Goal: Find specific page/section: Find specific page/section

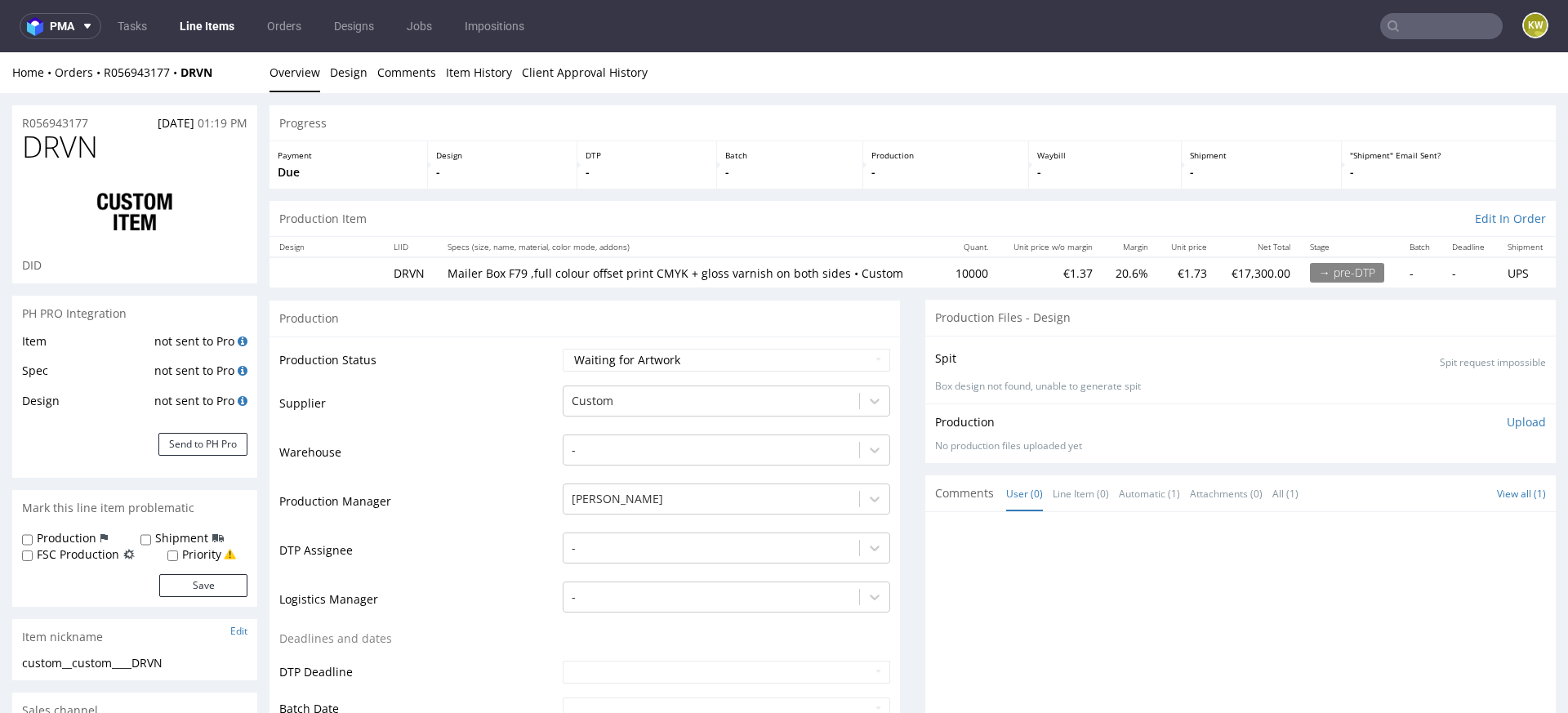
scroll to position [606, 0]
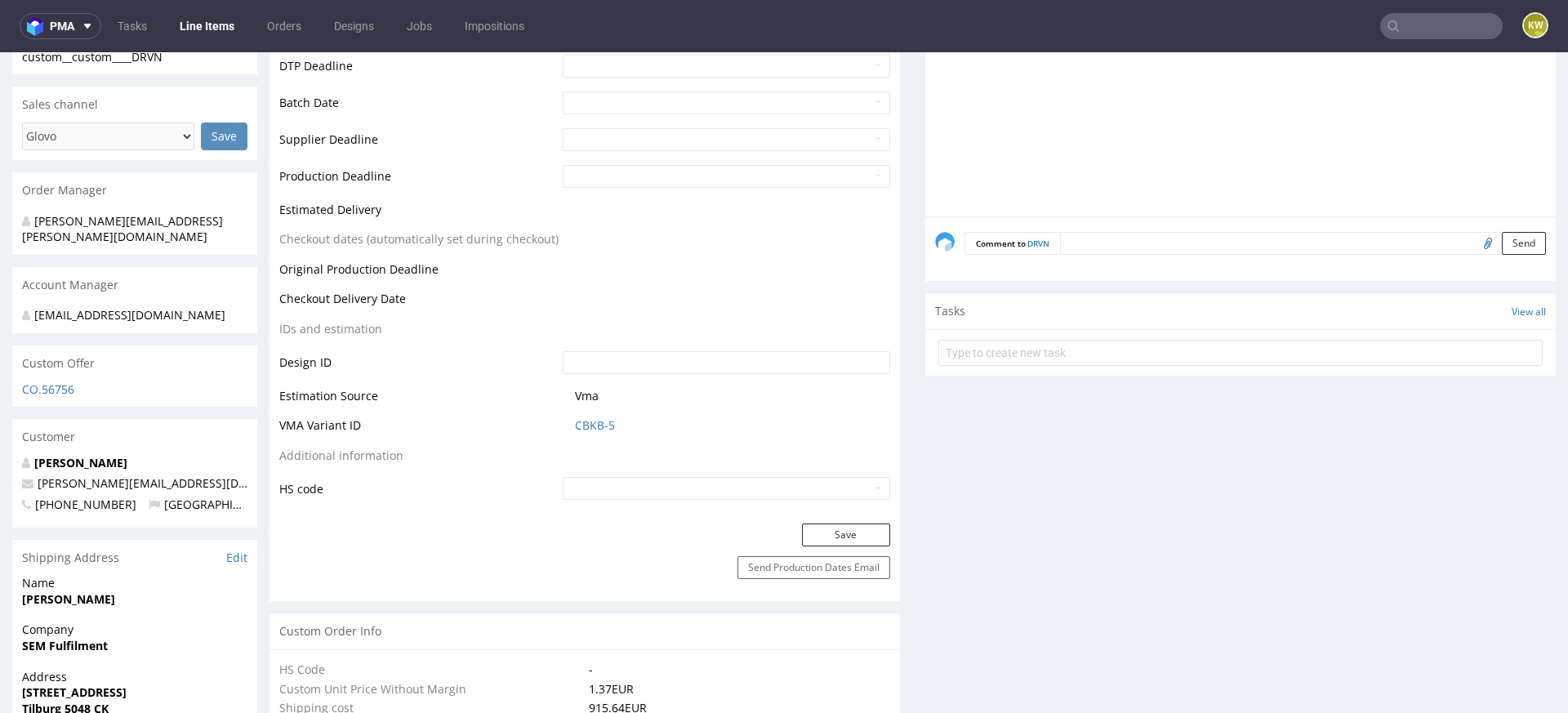
click at [213, 27] on link "Line Items" at bounding box center [207, 26] width 74 height 26
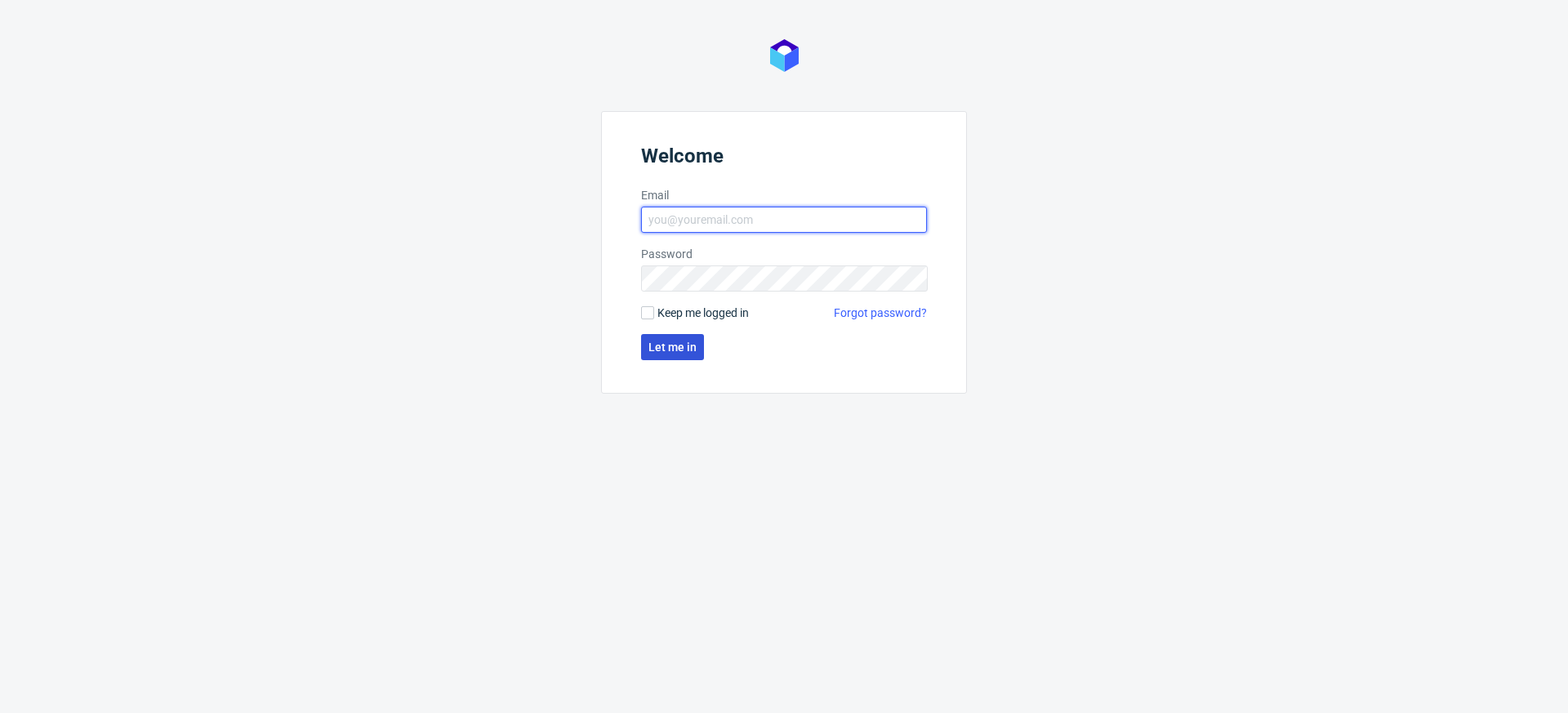
type input "[EMAIL_ADDRESS][DOMAIN_NAME]"
click at [676, 347] on span "Let me in" at bounding box center [673, 347] width 48 height 11
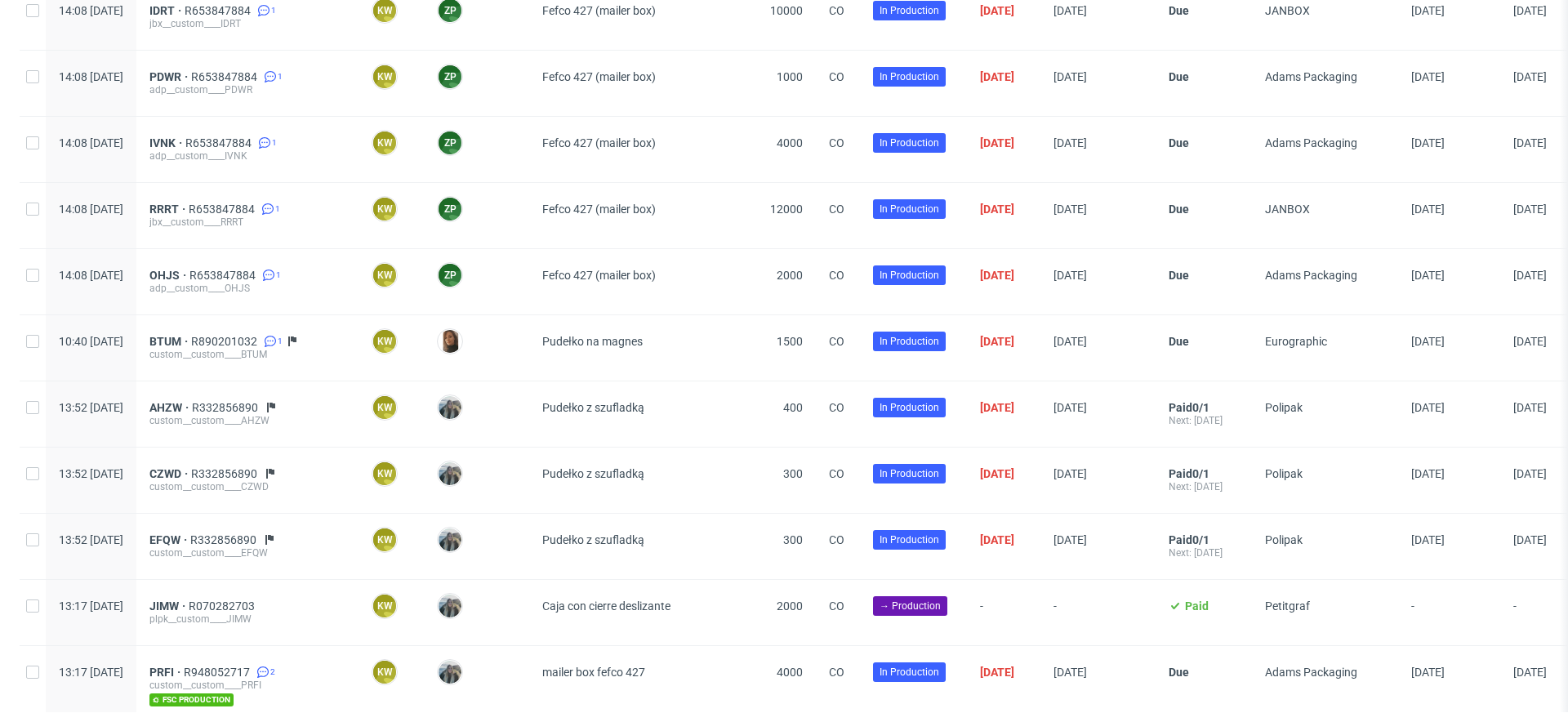
scroll to position [1052, 0]
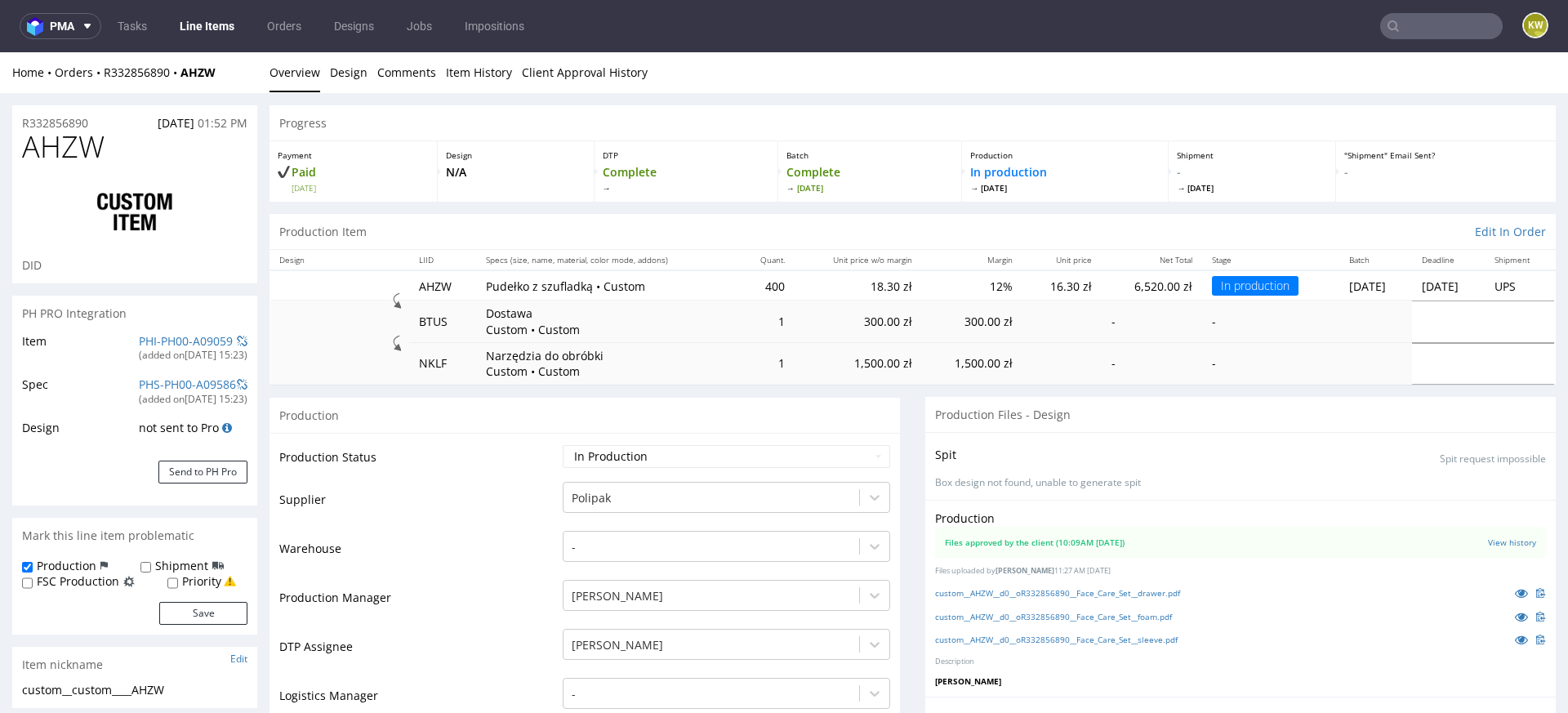
scroll to position [112, 0]
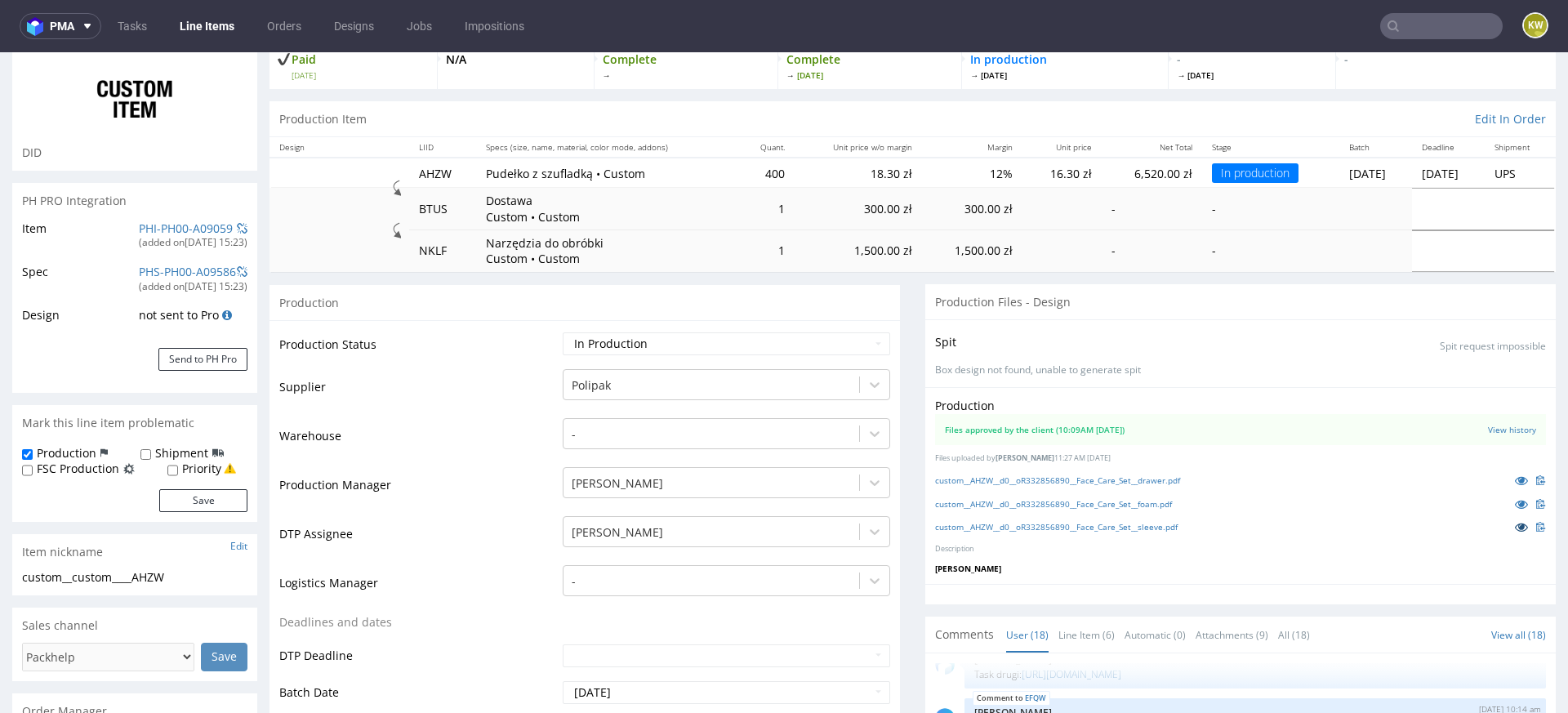
click at [1515, 522] on icon at bounding box center [1522, 527] width 13 height 11
click at [1515, 498] on icon at bounding box center [1522, 504] width 13 height 11
click at [1087, 528] on link "custom__AHZW__d0__oR332856890__Face_Care_Set__sleeve.pdf" at bounding box center [1056, 527] width 243 height 11
click at [472, 414] on td "Supplier" at bounding box center [418, 391] width 279 height 49
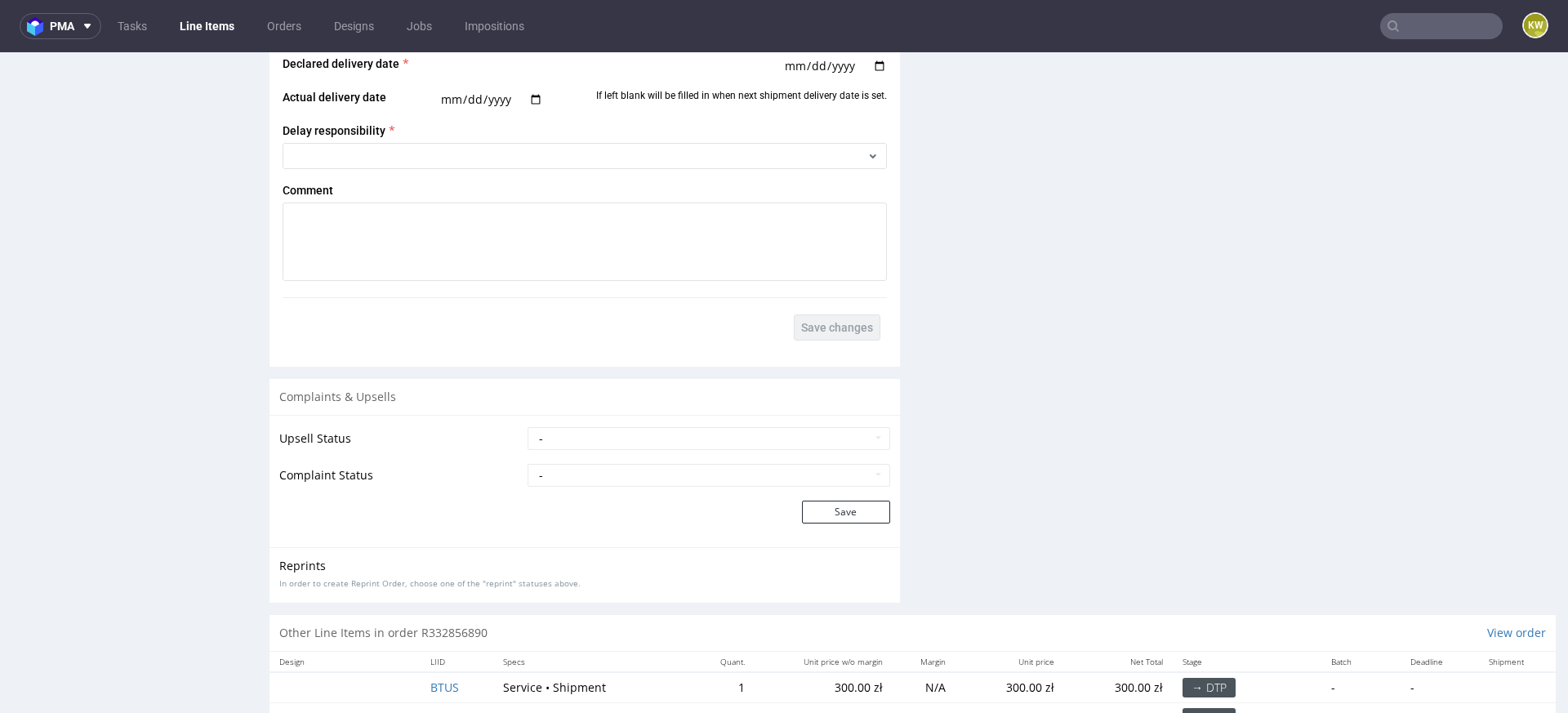
scroll to position [3184, 0]
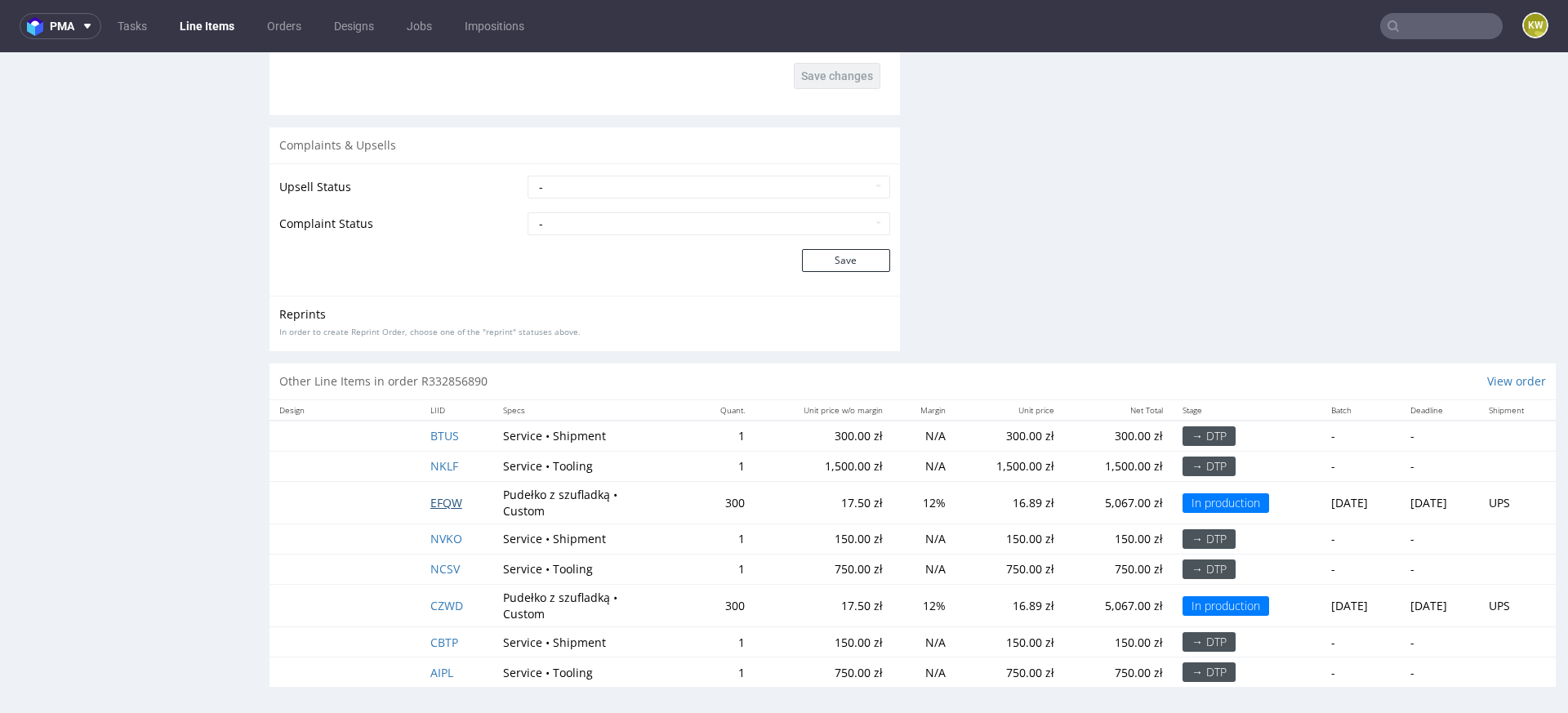
click at [437, 501] on span "EFQW" at bounding box center [446, 502] width 32 height 16
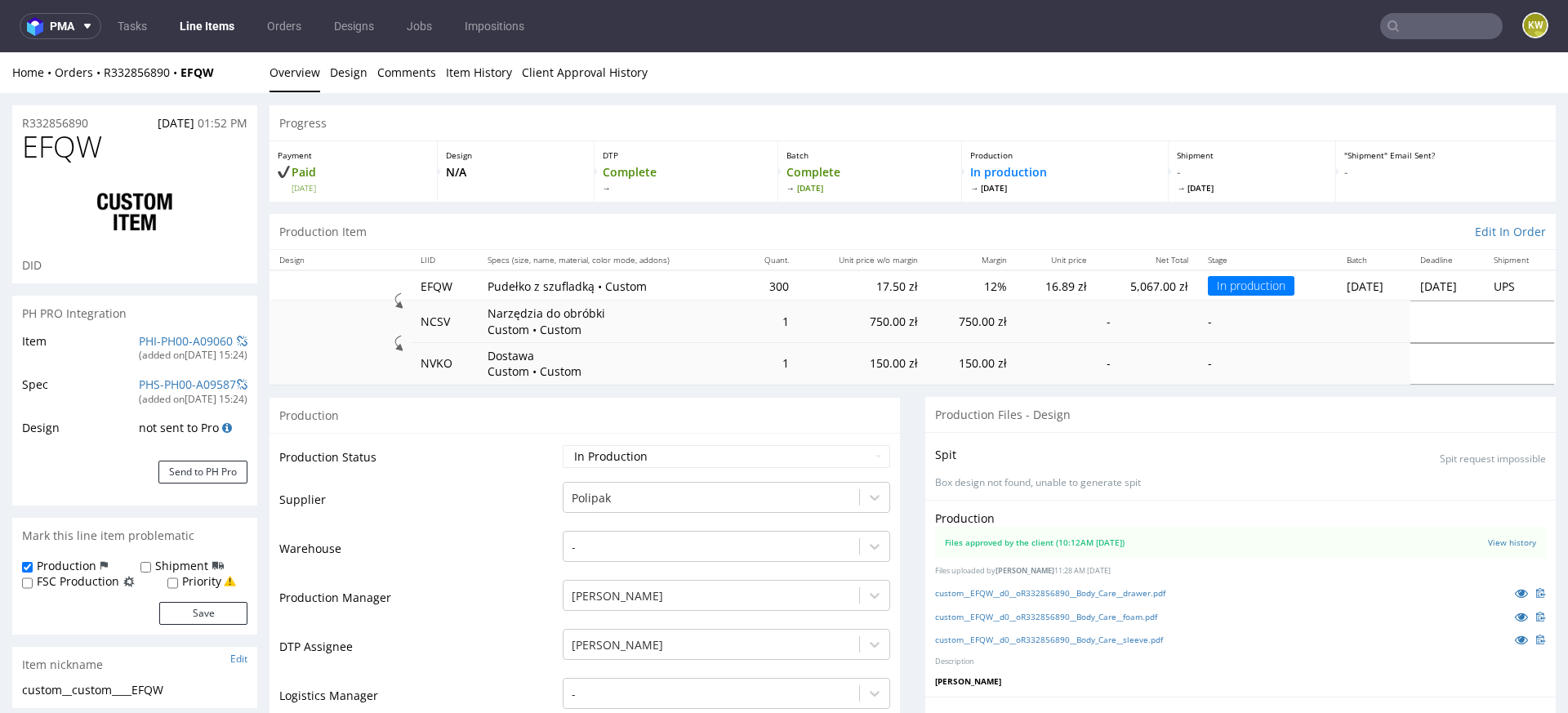
scroll to position [17, 0]
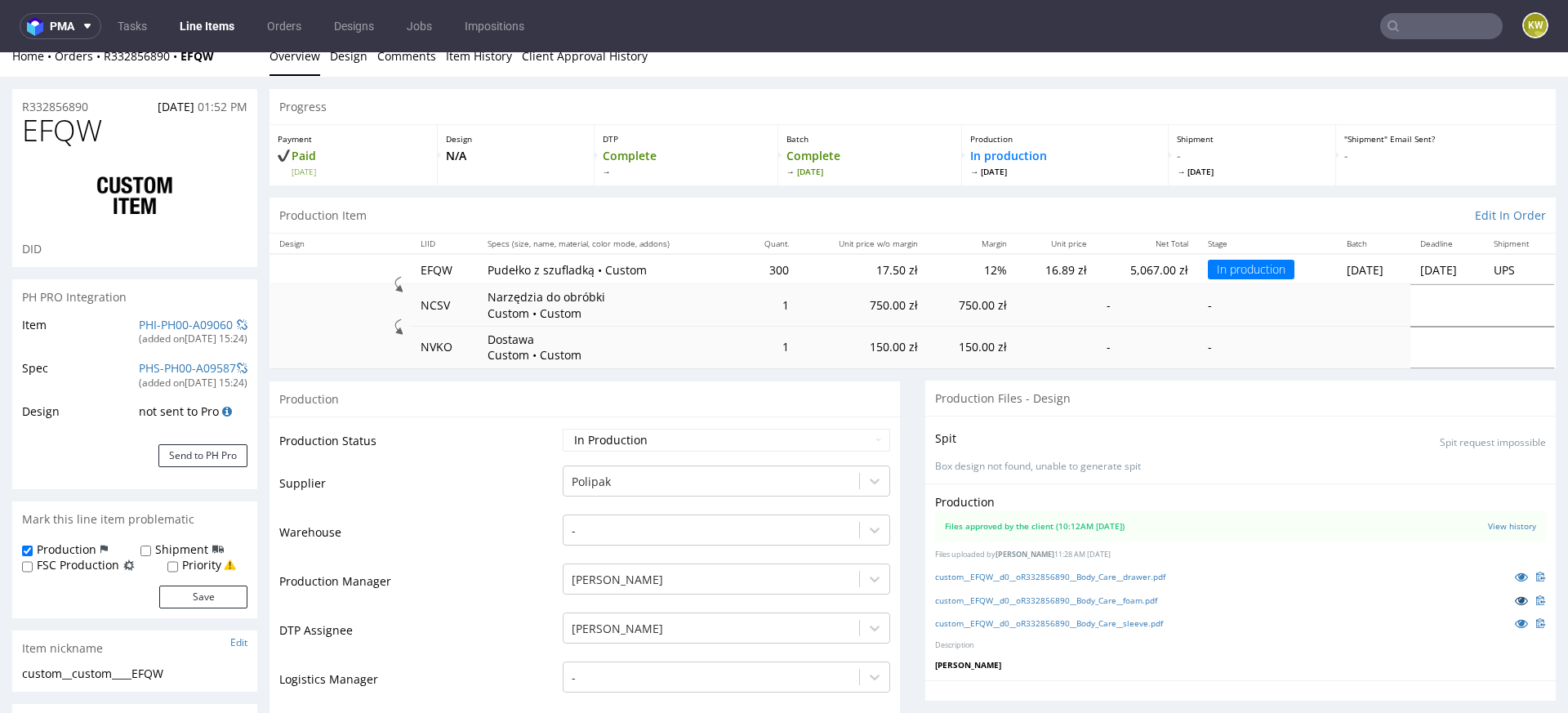
click at [1515, 599] on icon at bounding box center [1522, 601] width 13 height 11
click at [1109, 622] on link "custom__EFQW__d0__oR332856890__Body_Care__sleeve.pdf" at bounding box center [1048, 623] width 228 height 11
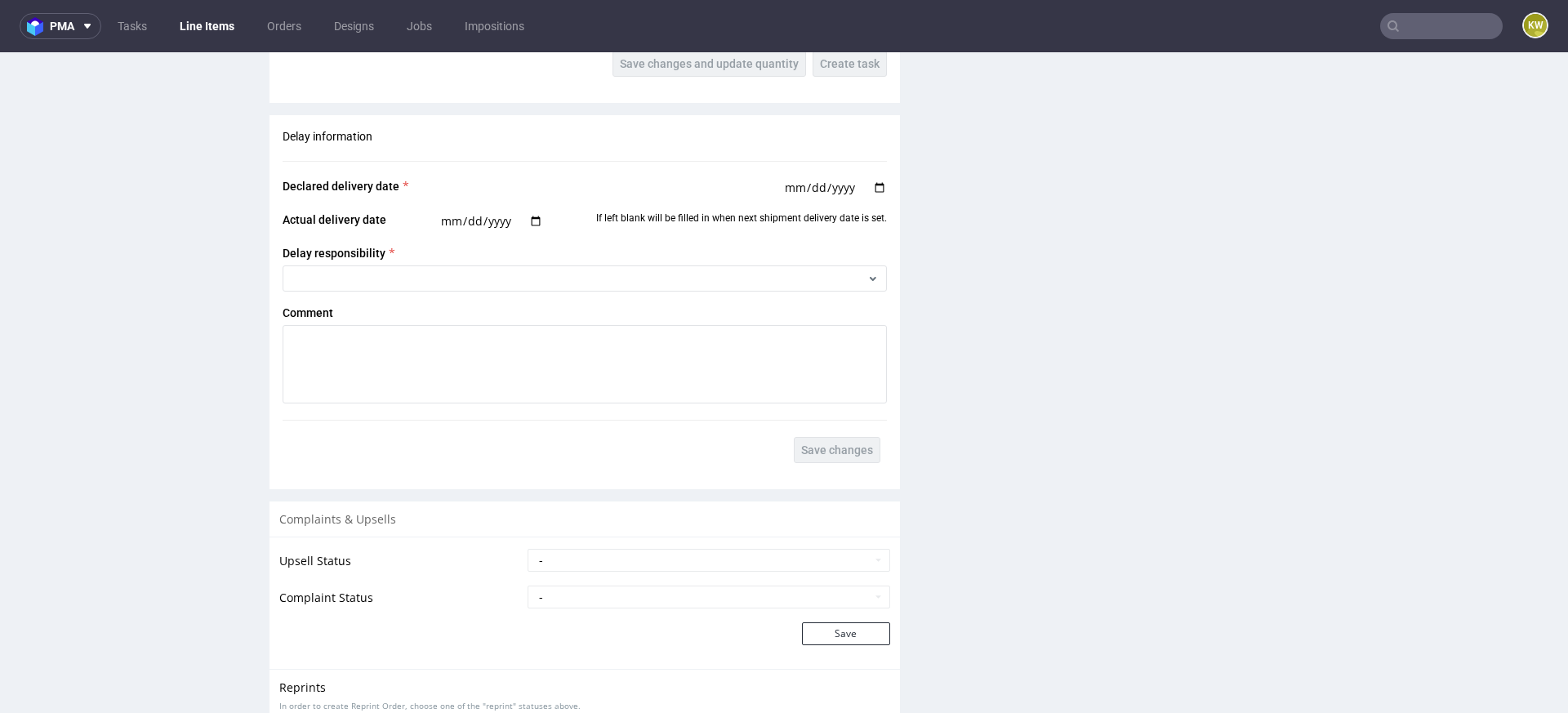
scroll to position [3200, 0]
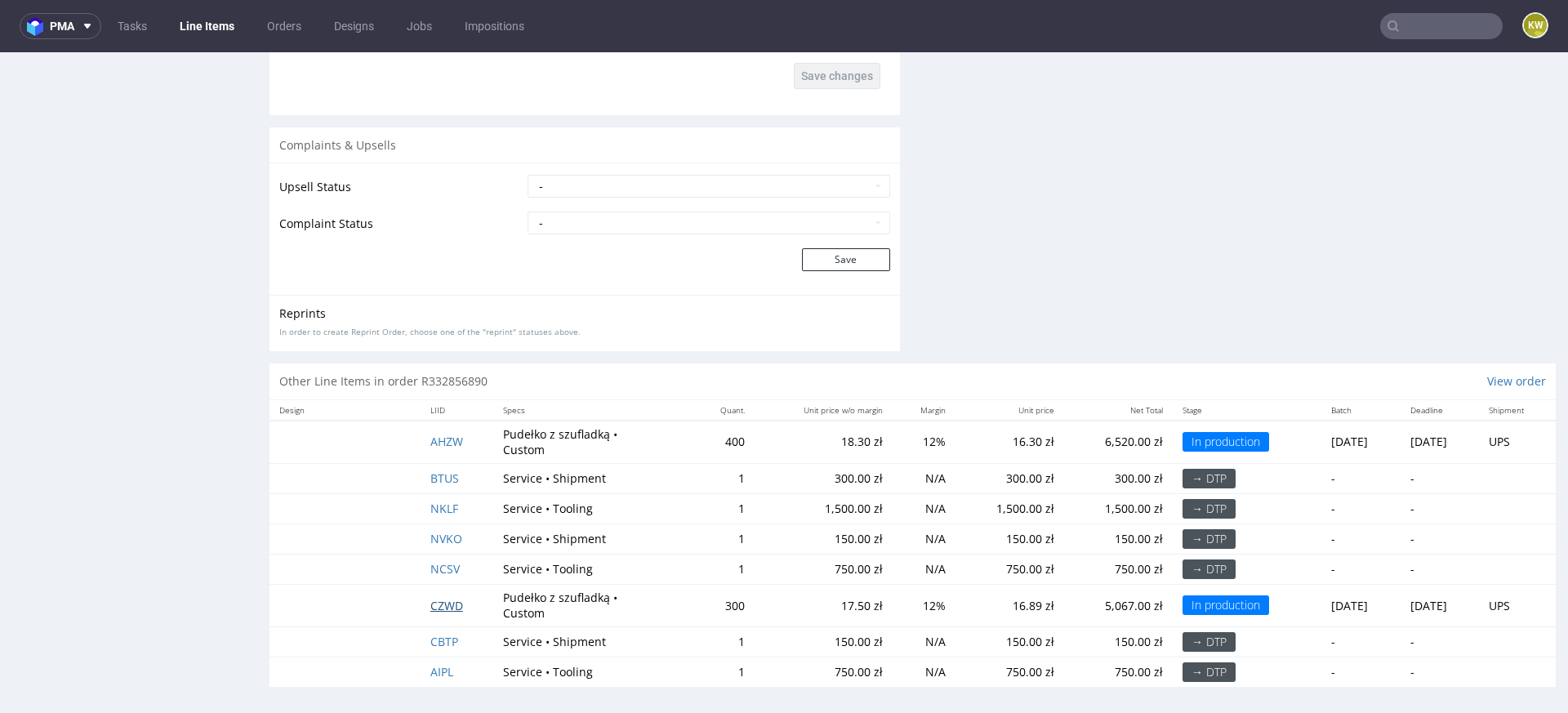
click at [447, 598] on span "CZWD" at bounding box center [446, 605] width 33 height 16
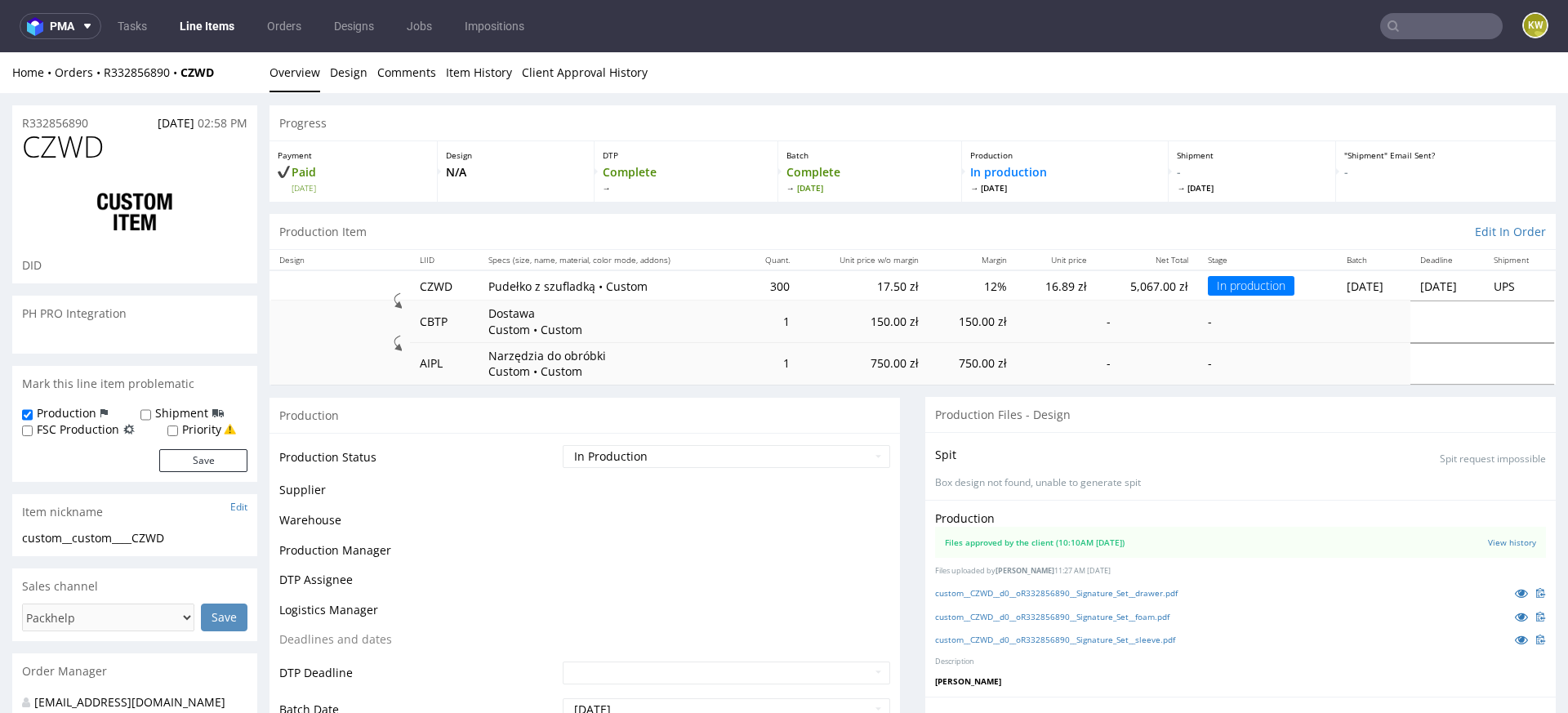
scroll to position [841, 0]
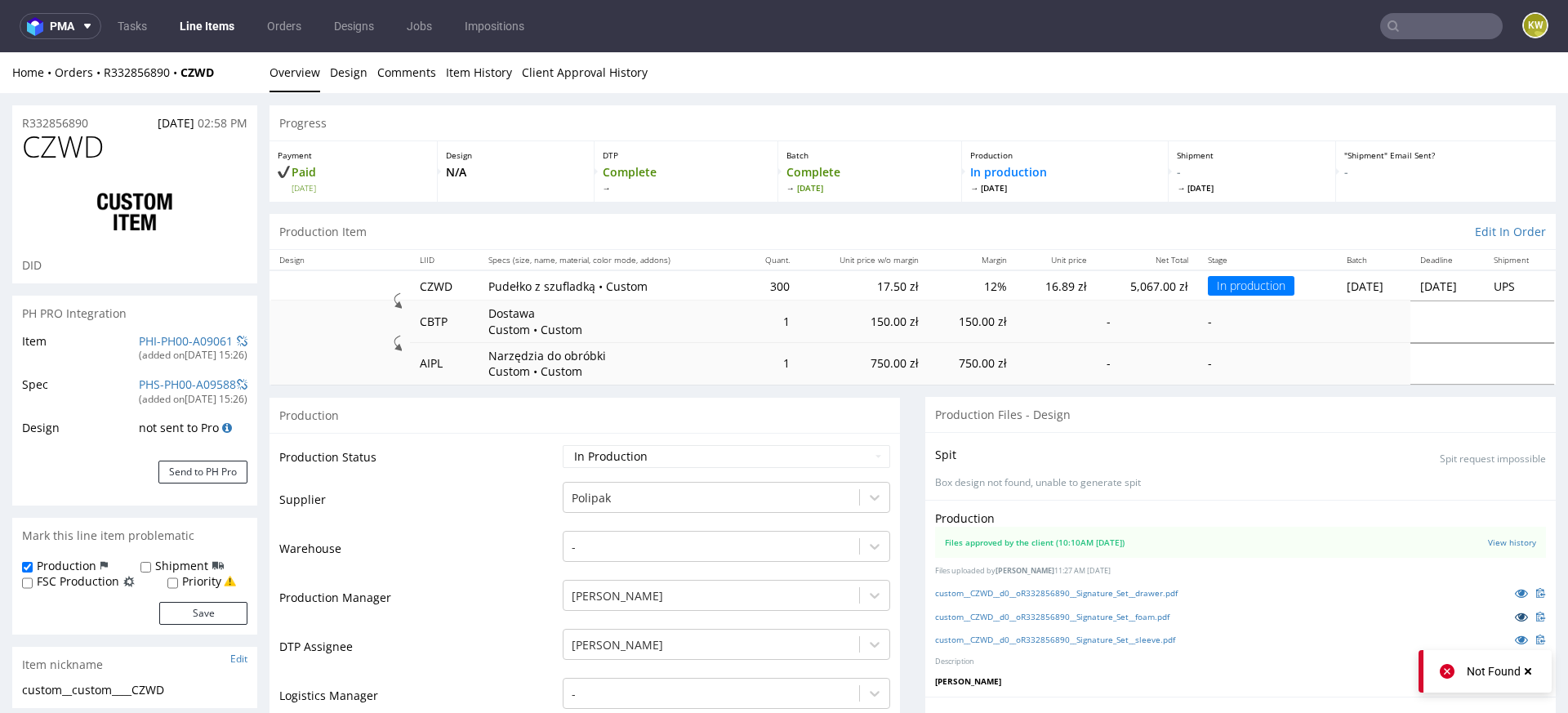
click at [1515, 614] on icon at bounding box center [1522, 616] width 13 height 11
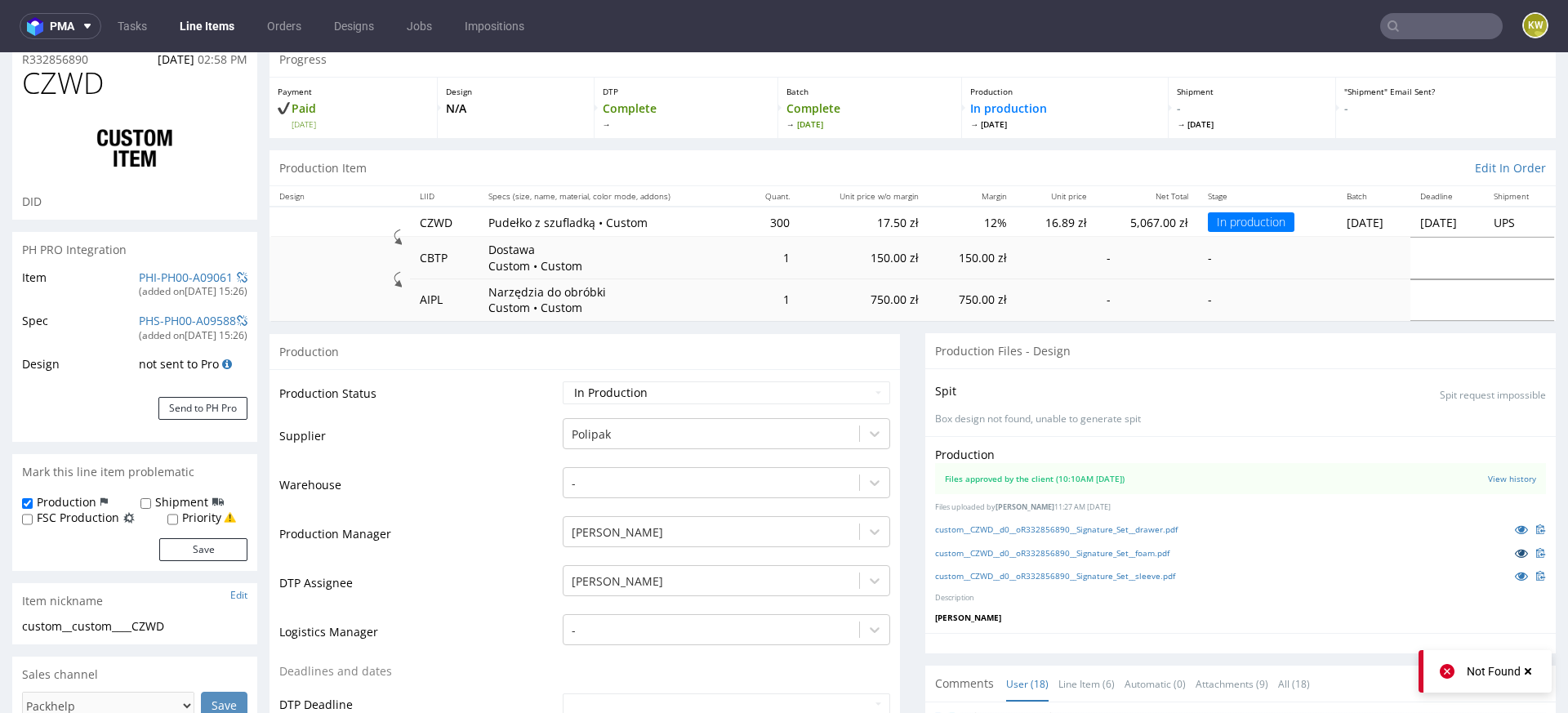
scroll to position [84, 0]
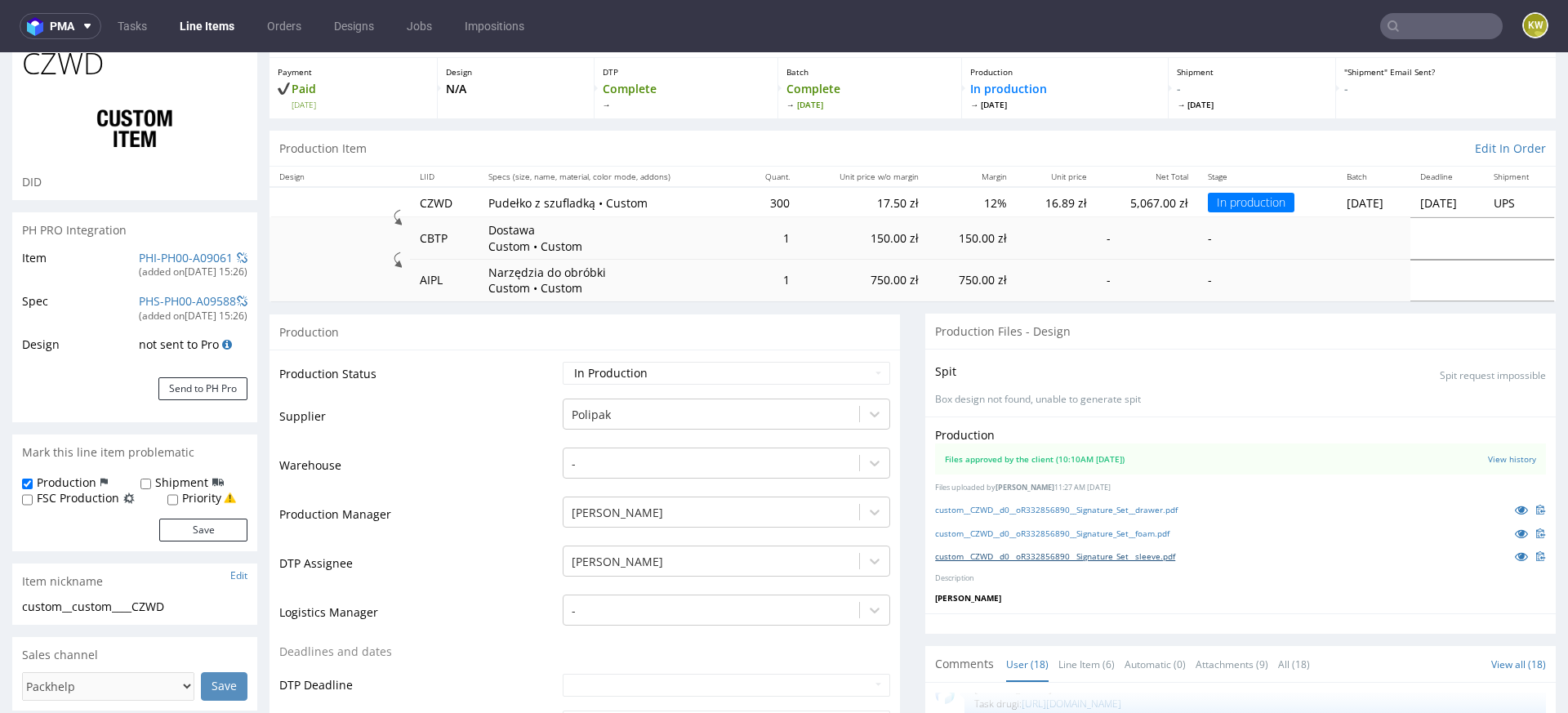
click at [1060, 550] on link "custom__CZWD__d0__oR332856890__Signature_Set__sleeve.pdf" at bounding box center [1055, 556] width 240 height 11
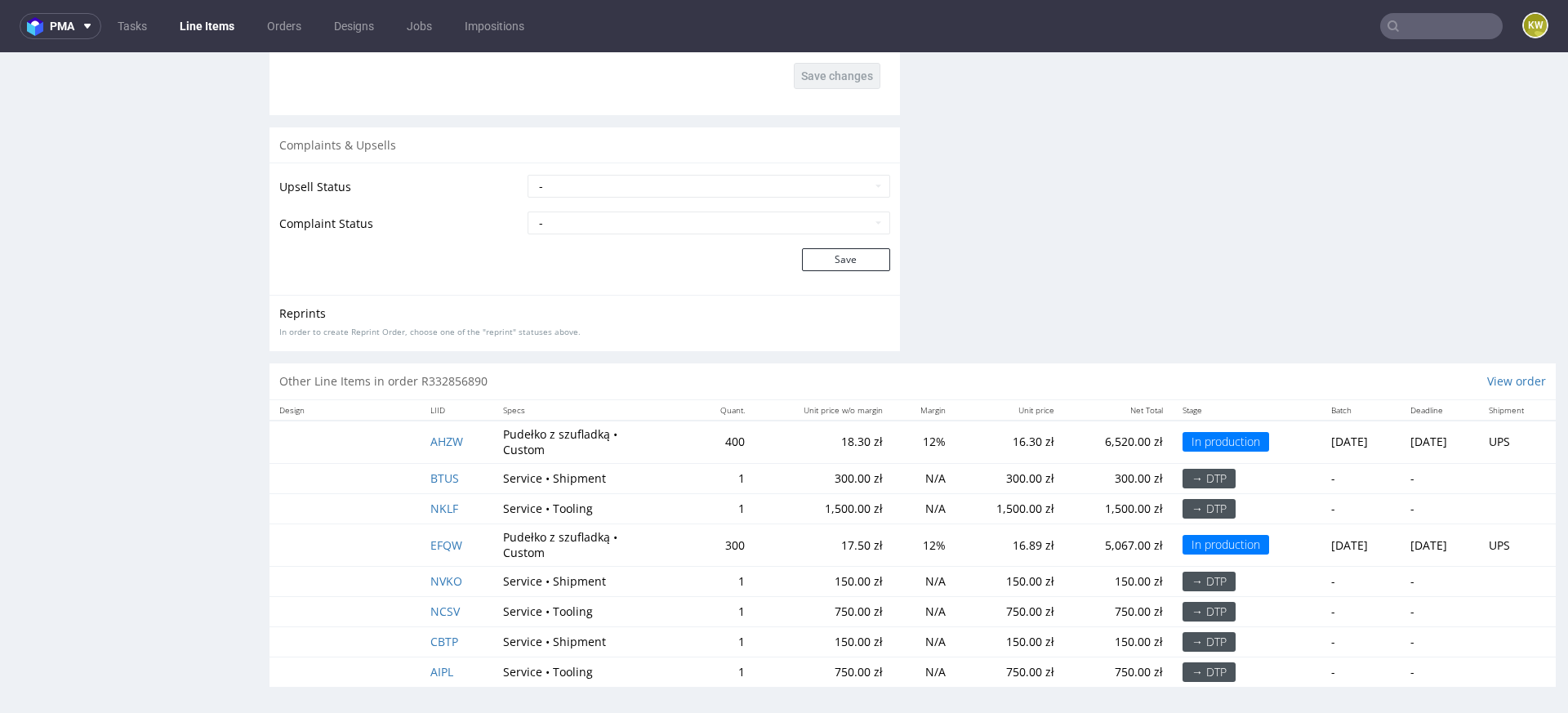
scroll to position [4, 0]
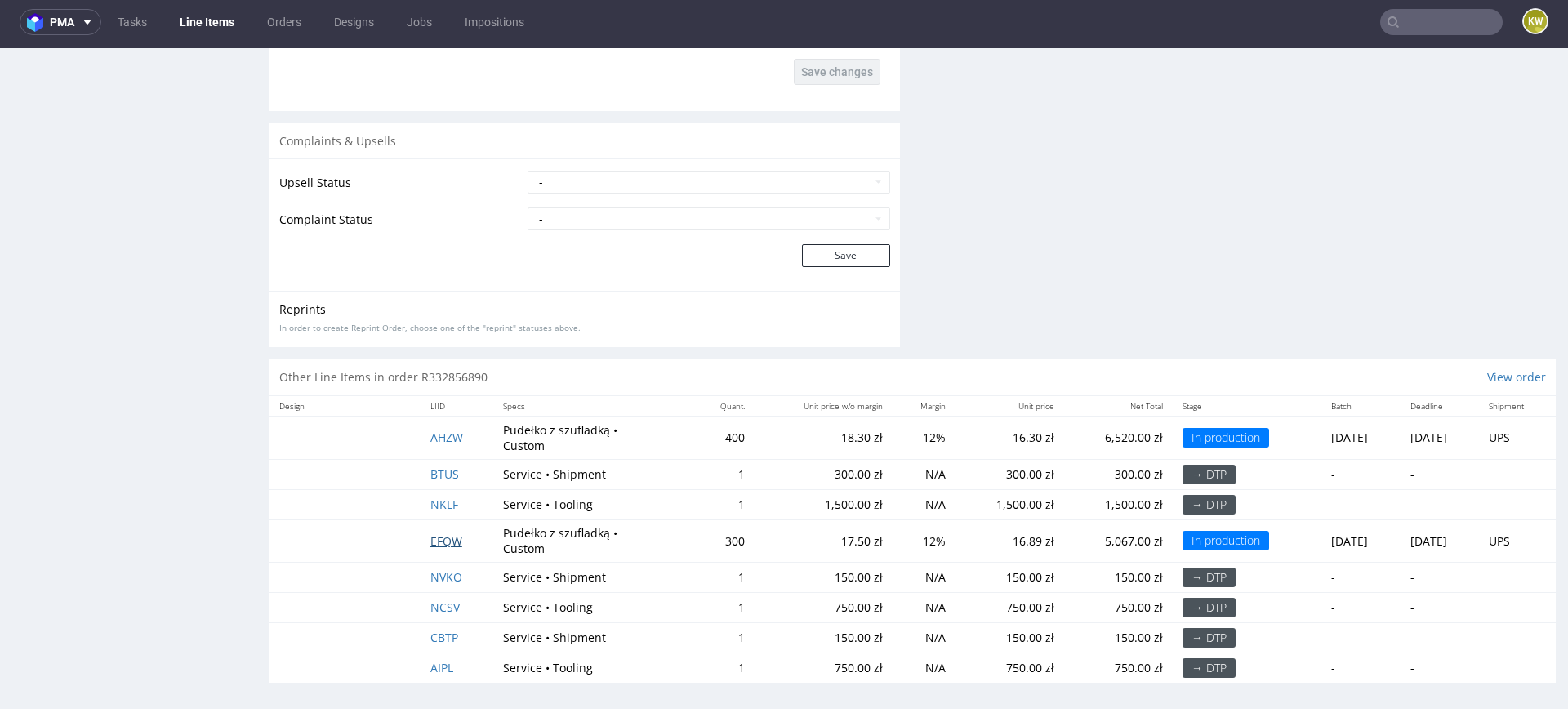
click at [433, 536] on span "EFQW" at bounding box center [446, 541] width 32 height 16
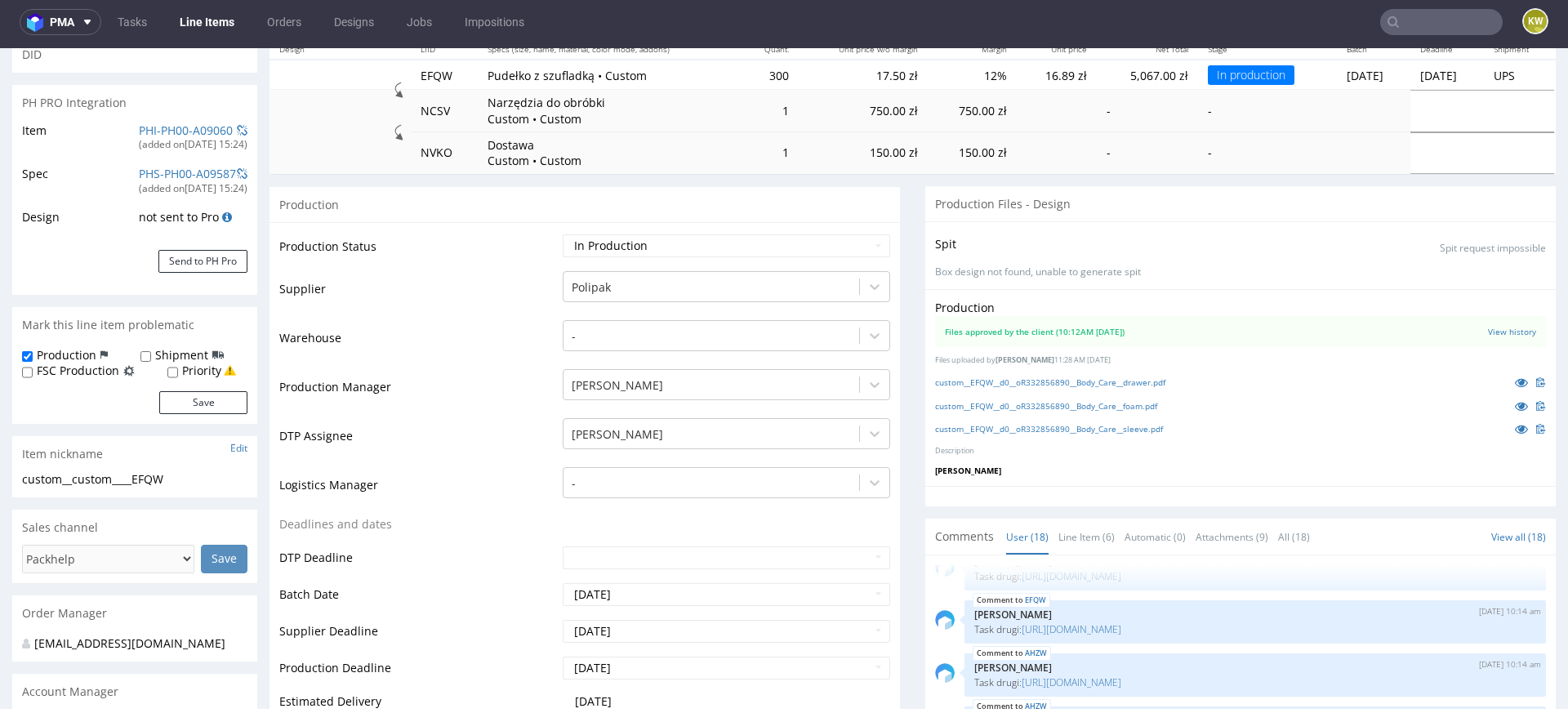
scroll to position [224, 0]
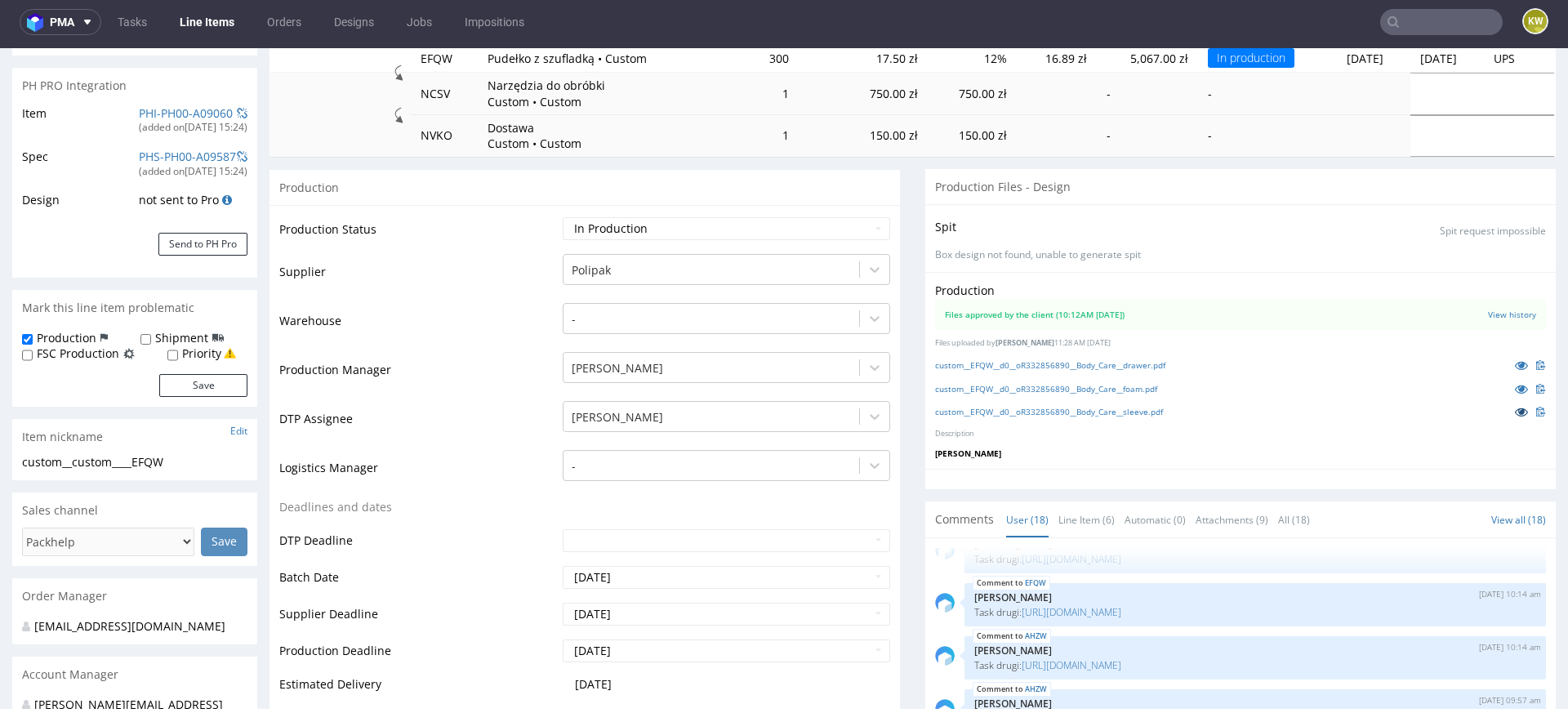
click at [1515, 409] on icon at bounding box center [1522, 412] width 13 height 11
click at [1115, 383] on link "custom__EFQW__d0__oR332856890__Body_Care__foam.pdf" at bounding box center [1046, 389] width 222 height 11
